Goal: Task Accomplishment & Management: Use online tool/utility

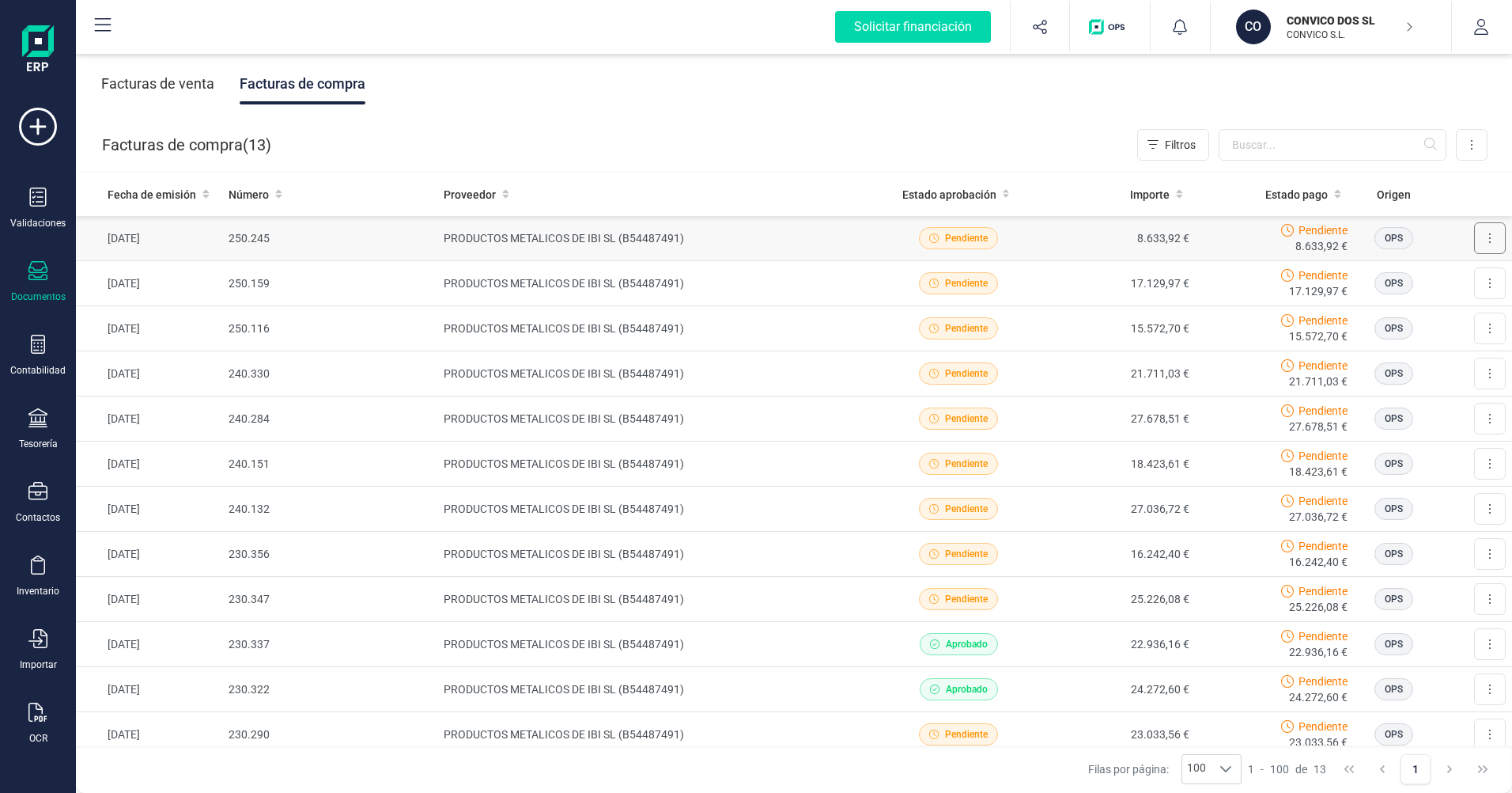
click at [1482, 238] on button at bounding box center [1489, 238] width 31 height 31
click at [34, 203] on icon at bounding box center [37, 196] width 19 height 19
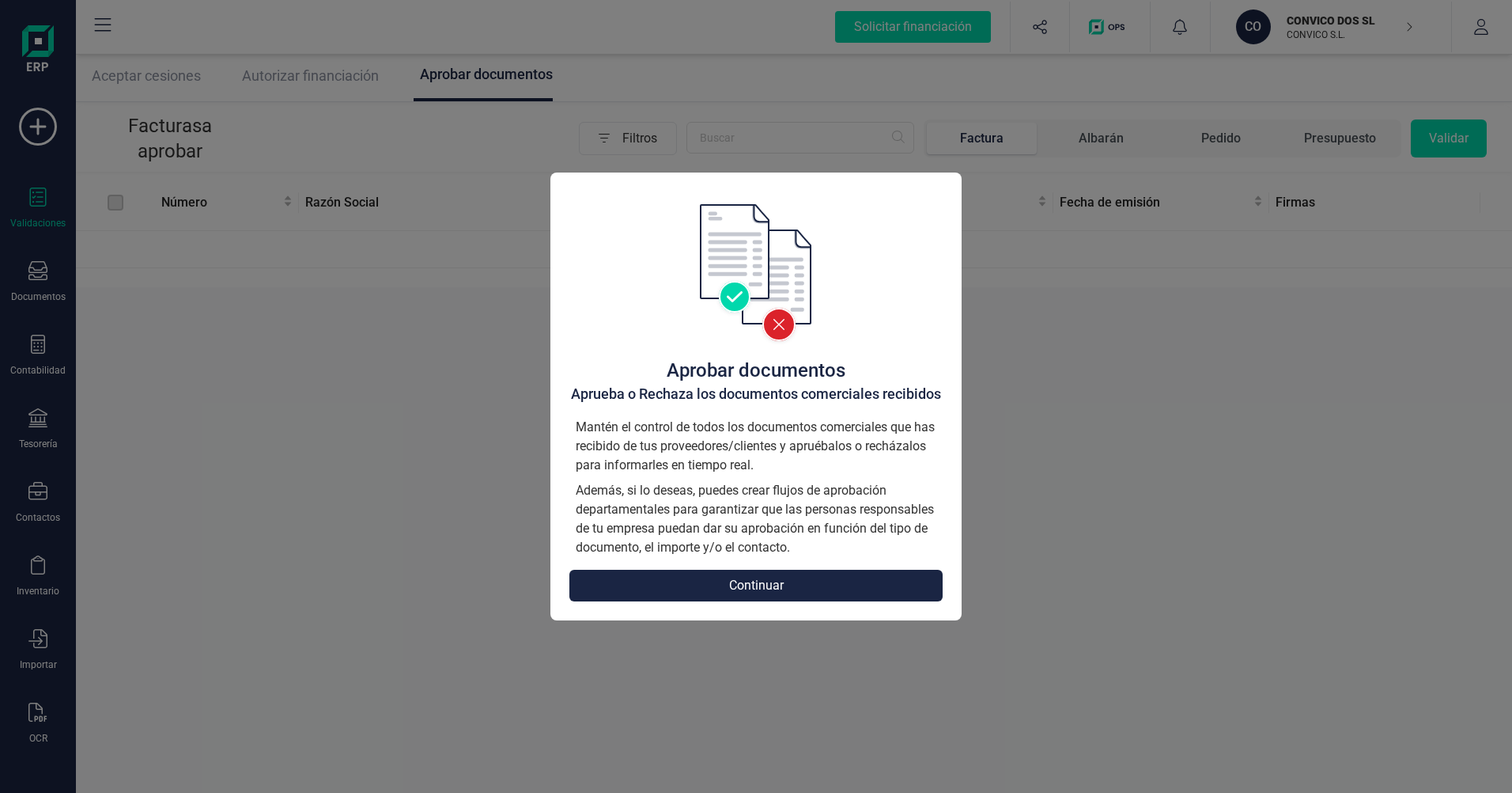
click at [768, 588] on button "Continuar" at bounding box center [756, 585] width 373 height 31
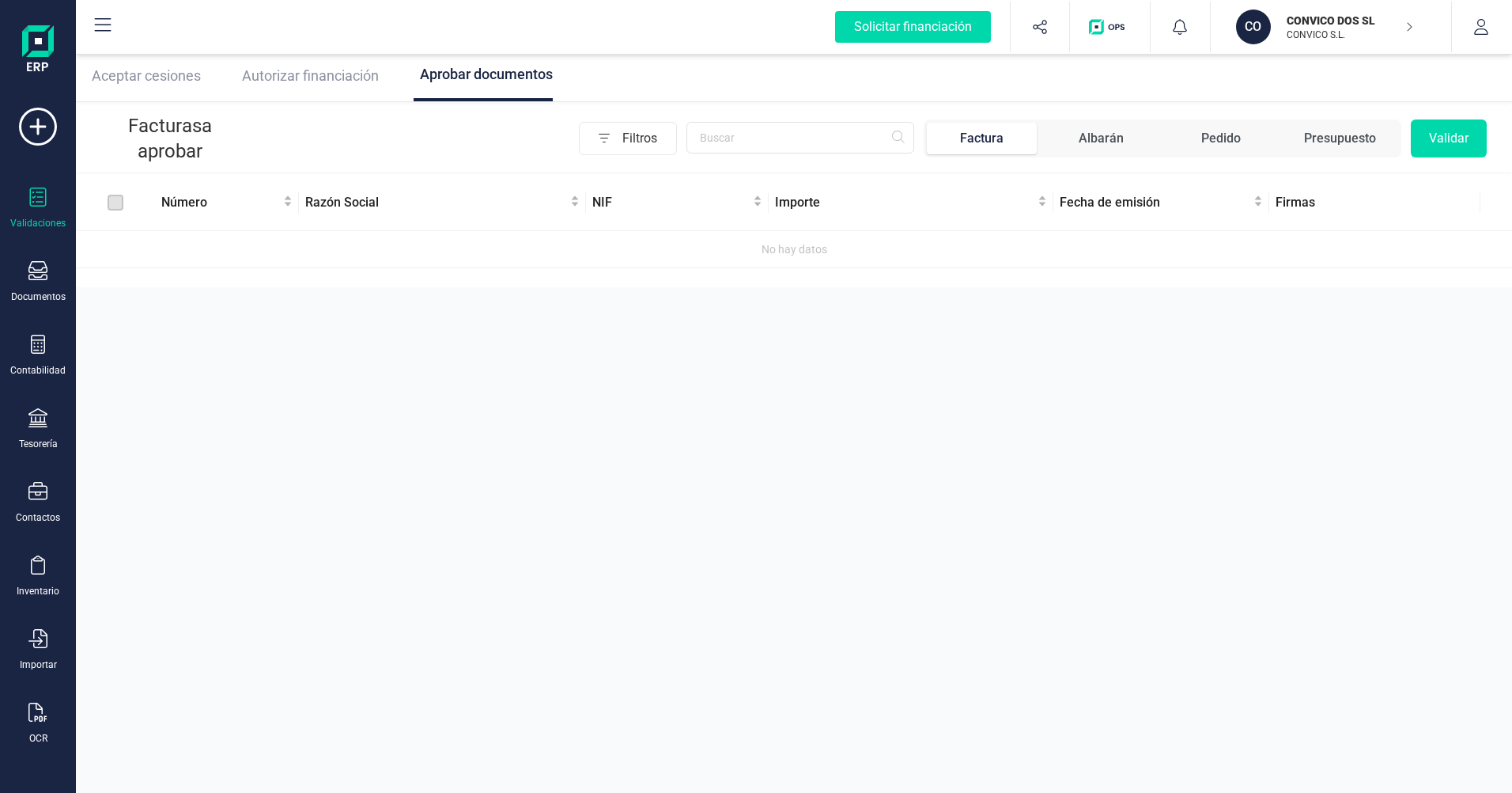
click at [342, 82] on span "Autorizar financiación" at bounding box center [311, 75] width 137 height 17
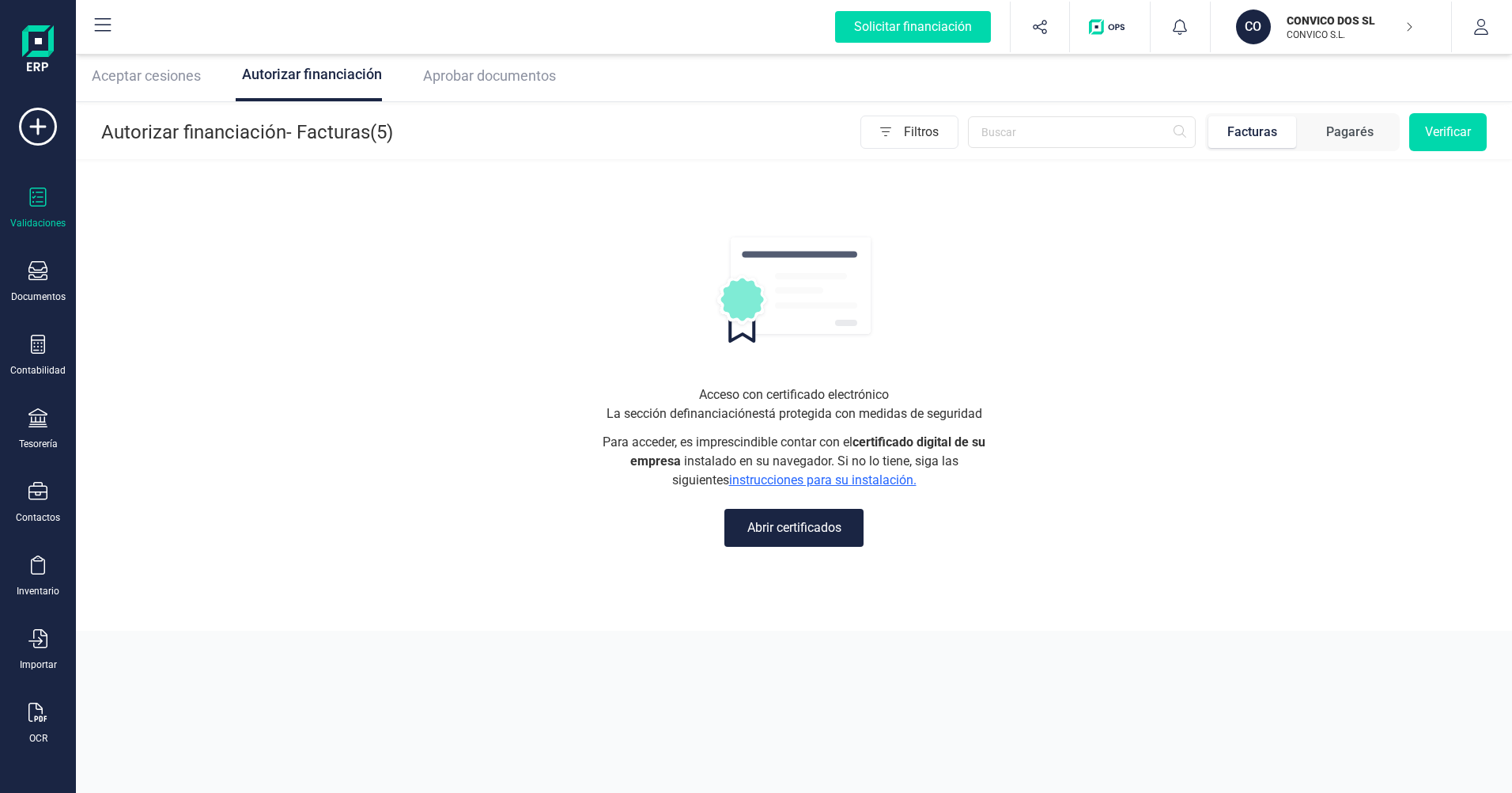
click at [1339, 129] on div "Pagarés" at bounding box center [1349, 131] width 47 height 19
click at [1439, 131] on button "Verificar" at bounding box center [1447, 131] width 77 height 38
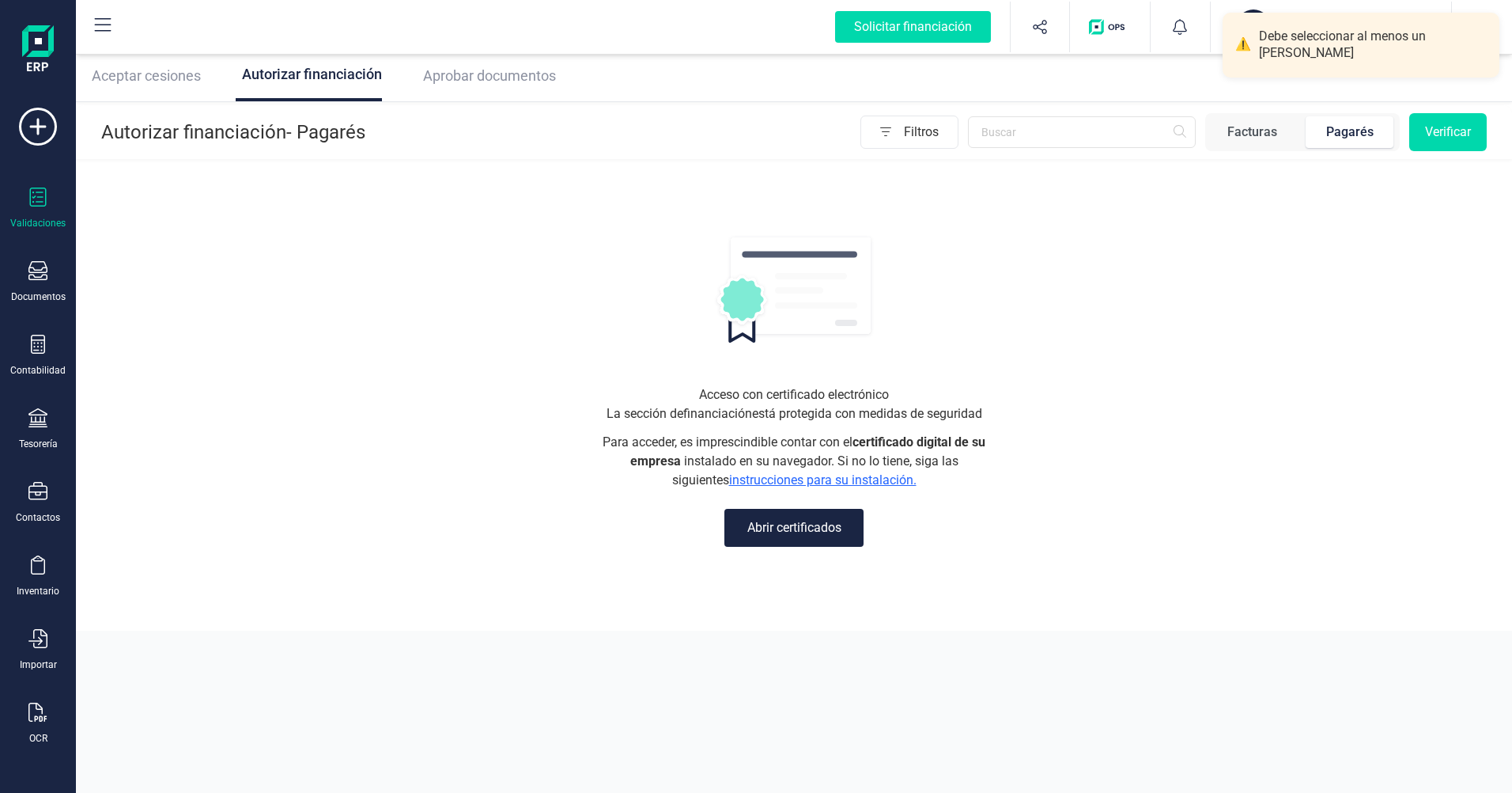
click at [1438, 130] on button "Verificar" at bounding box center [1447, 131] width 77 height 38
